Goal: Task Accomplishment & Management: Use online tool/utility

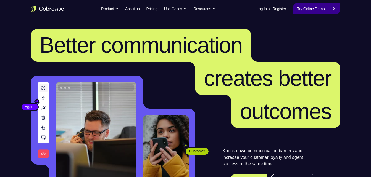
click at [321, 10] on link "Try Online Demo" at bounding box center [317, 8] width 48 height 11
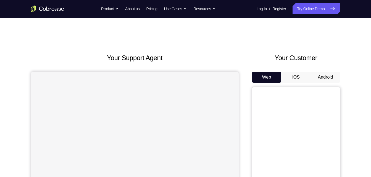
click at [334, 79] on button "Android" at bounding box center [326, 77] width 30 height 11
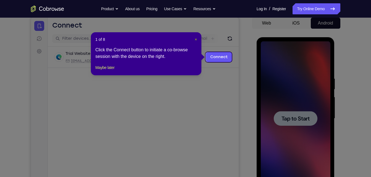
click at [196, 40] on span "×" at bounding box center [196, 39] width 2 height 4
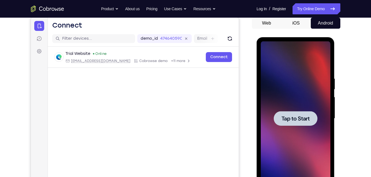
click at [313, 139] on div at bounding box center [296, 118] width 70 height 155
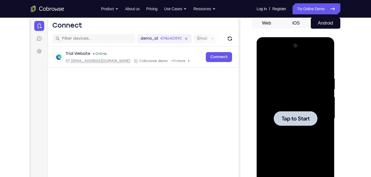
click at [292, 127] on div at bounding box center [296, 118] width 70 height 155
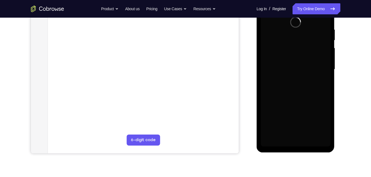
scroll to position [101, 0]
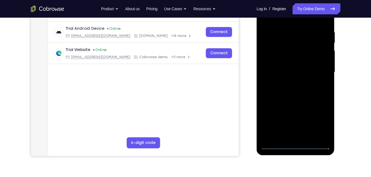
click at [295, 146] on div at bounding box center [296, 72] width 70 height 155
click at [319, 121] on div at bounding box center [296, 72] width 70 height 155
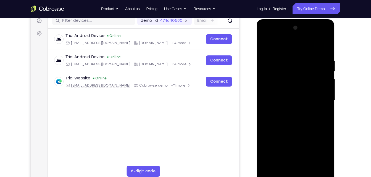
scroll to position [72, 0]
click at [297, 50] on div at bounding box center [296, 101] width 70 height 155
click at [316, 97] on div at bounding box center [296, 101] width 70 height 155
click at [288, 111] on div at bounding box center [296, 101] width 70 height 155
click at [304, 96] on div at bounding box center [296, 101] width 70 height 155
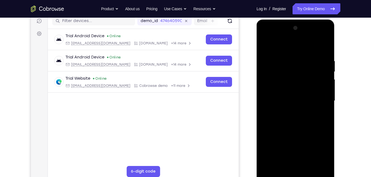
click at [296, 102] on div at bounding box center [296, 101] width 70 height 155
click at [280, 126] on div at bounding box center [296, 101] width 70 height 155
click at [278, 98] on div at bounding box center [296, 101] width 70 height 155
click at [321, 44] on div at bounding box center [296, 101] width 70 height 155
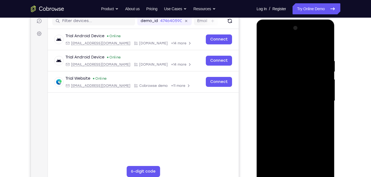
click at [325, 45] on div at bounding box center [296, 101] width 70 height 155
click at [295, 56] on div at bounding box center [296, 101] width 70 height 155
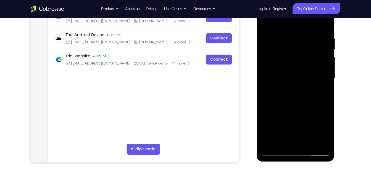
scroll to position [64, 0]
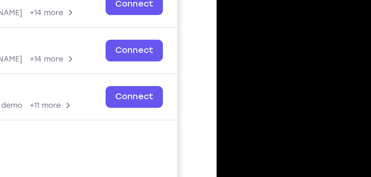
drag, startPoint x: 248, startPoint y: 30, endPoint x: 251, endPoint y: -8, distance: 37.7
click at [251, 0] on div at bounding box center [256, 42] width 70 height 155
drag, startPoint x: 249, startPoint y: 22, endPoint x: 255, endPoint y: -11, distance: 32.7
click at [255, 0] on div at bounding box center [256, 42] width 70 height 155
drag, startPoint x: 251, startPoint y: 16, endPoint x: 253, endPoint y: -11, distance: 26.6
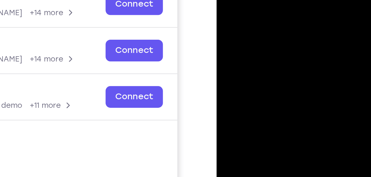
click at [253, 0] on div at bounding box center [256, 42] width 70 height 155
click at [264, 43] on div at bounding box center [256, 42] width 70 height 155
click at [226, 43] on div at bounding box center [256, 42] width 70 height 155
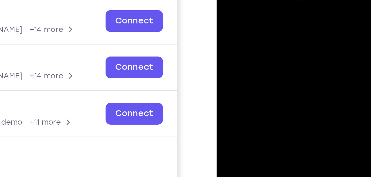
click at [263, 62] on div at bounding box center [256, 59] width 70 height 155
click at [225, 3] on div at bounding box center [256, 59] width 70 height 155
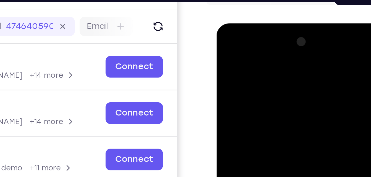
drag, startPoint x: 248, startPoint y: 76, endPoint x: 245, endPoint y: 99, distance: 22.5
click at [245, 99] on div at bounding box center [256, 105] width 70 height 155
click at [243, 61] on div at bounding box center [256, 105] width 70 height 155
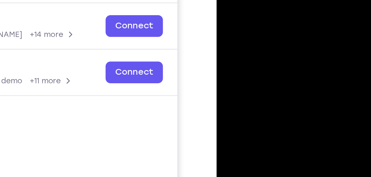
click at [282, 8] on div at bounding box center [256, 17] width 70 height 155
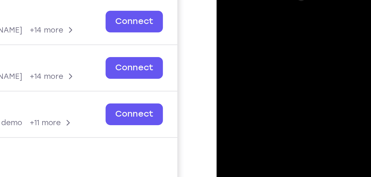
click at [284, 7] on div at bounding box center [256, 60] width 70 height 155
click at [266, 17] on div at bounding box center [256, 60] width 70 height 155
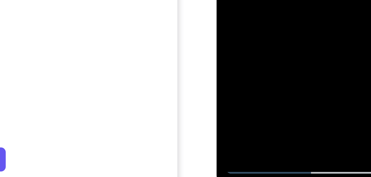
scroll to position [75, 0]
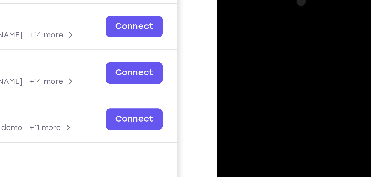
click at [281, 31] on div at bounding box center [256, 64] width 70 height 155
click at [285, 32] on div at bounding box center [256, 64] width 70 height 155
click at [283, 11] on div at bounding box center [256, 64] width 70 height 155
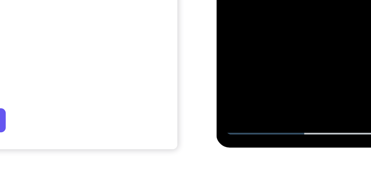
scroll to position [92, 0]
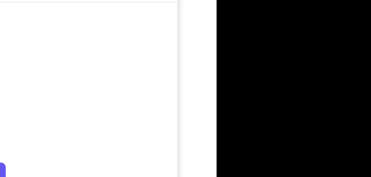
drag, startPoint x: 257, startPoint y: -66, endPoint x: 241, endPoint y: -69, distance: 16.5
drag, startPoint x: 260, startPoint y: -66, endPoint x: 256, endPoint y: -40, distance: 26.0
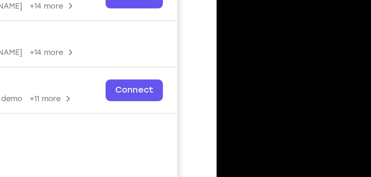
click at [227, 0] on div at bounding box center [256, 35] width 70 height 155
click at [246, 21] on div at bounding box center [256, 35] width 70 height 155
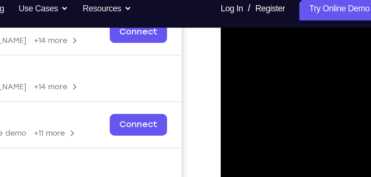
click at [229, 15] on div at bounding box center [260, 70] width 70 height 155
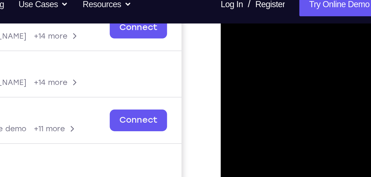
click at [228, 10] on div at bounding box center [260, 66] width 70 height 155
click at [230, 9] on div at bounding box center [260, 66] width 70 height 155
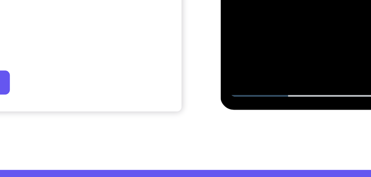
scroll to position [109, 0]
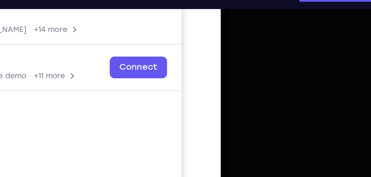
click at [251, 0] on div at bounding box center [260, 12] width 70 height 155
